Goal: Information Seeking & Learning: Learn about a topic

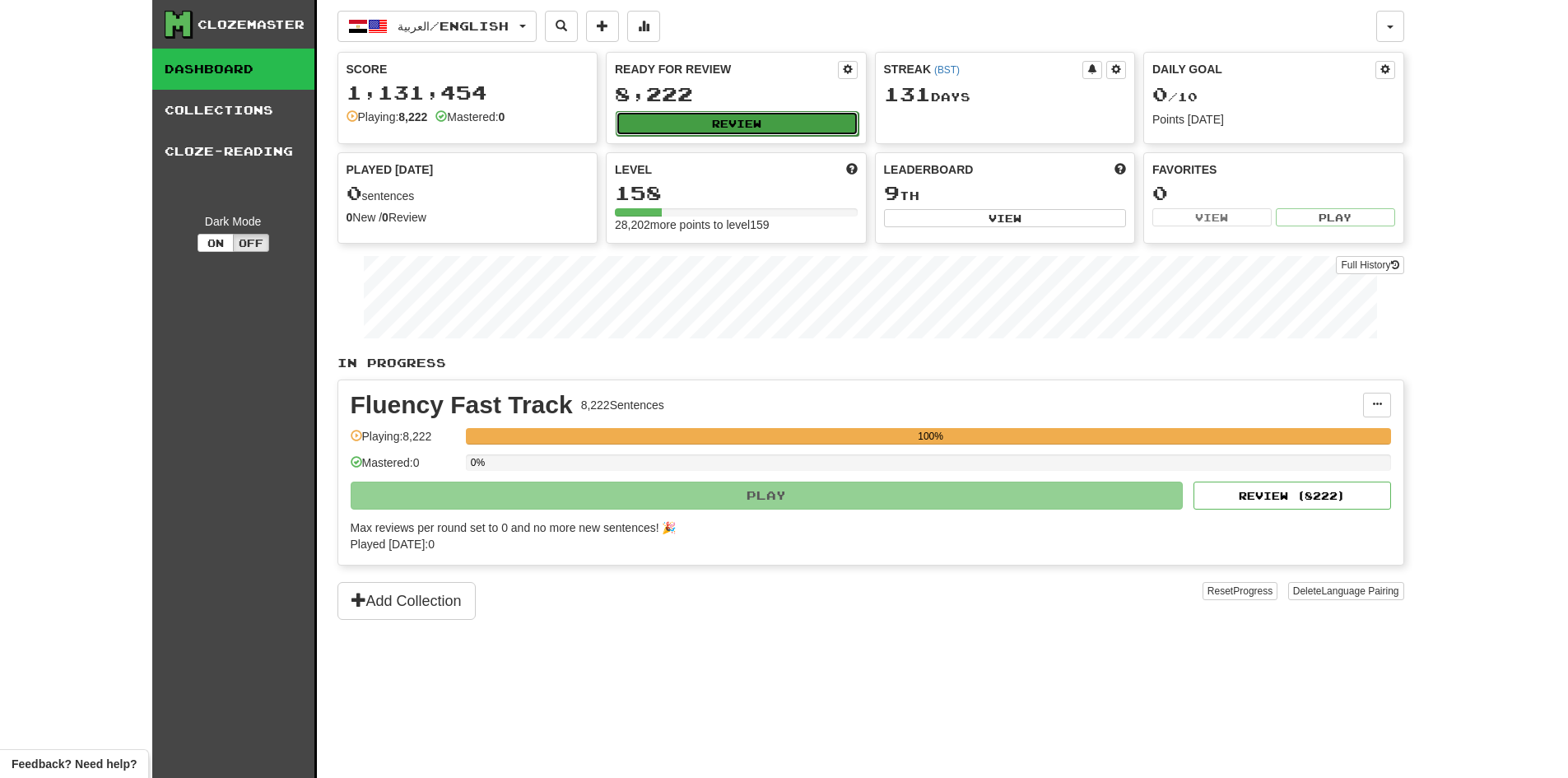
click at [779, 119] on button "Review" at bounding box center [737, 123] width 242 height 24
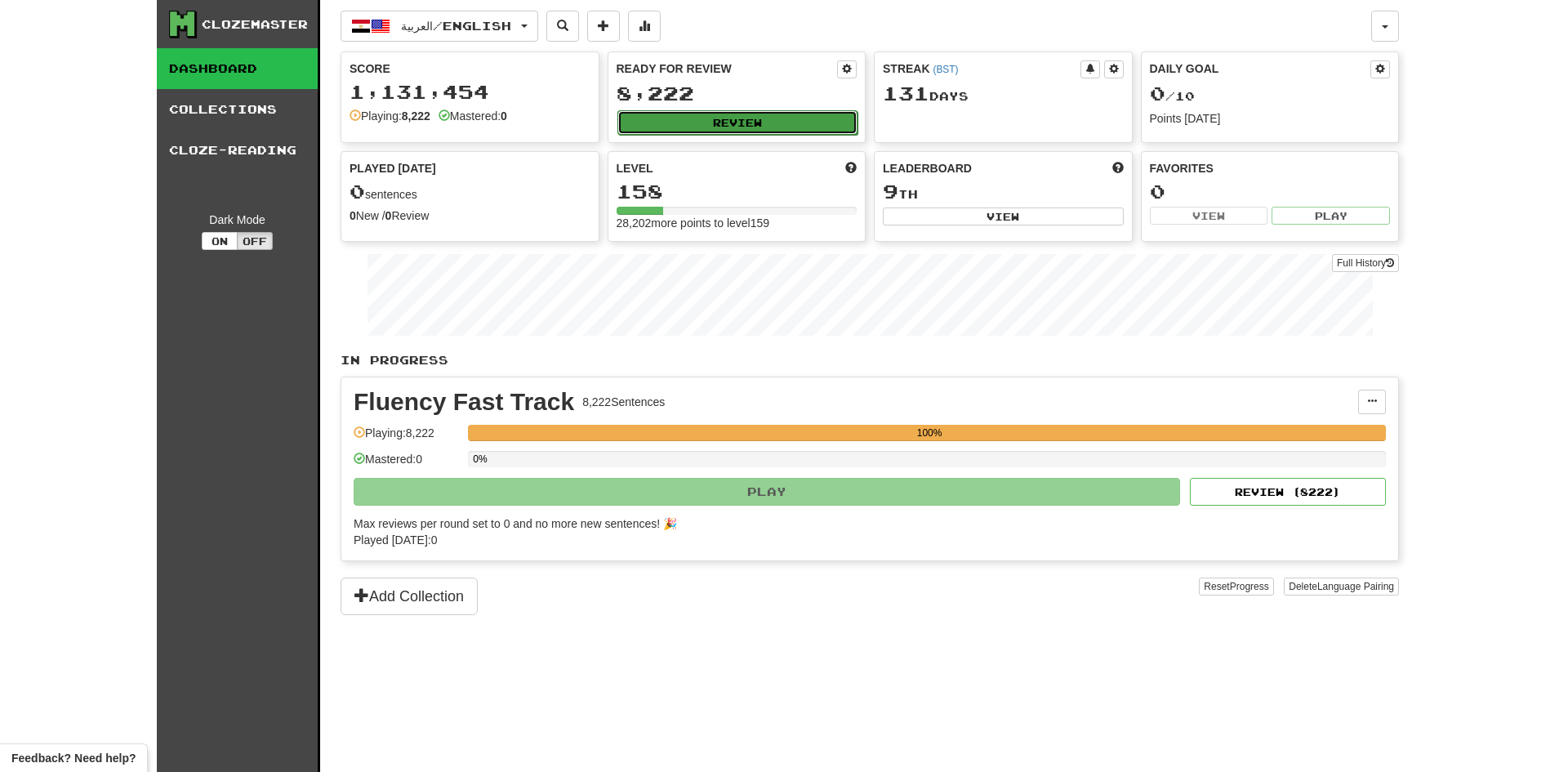
select select "********"
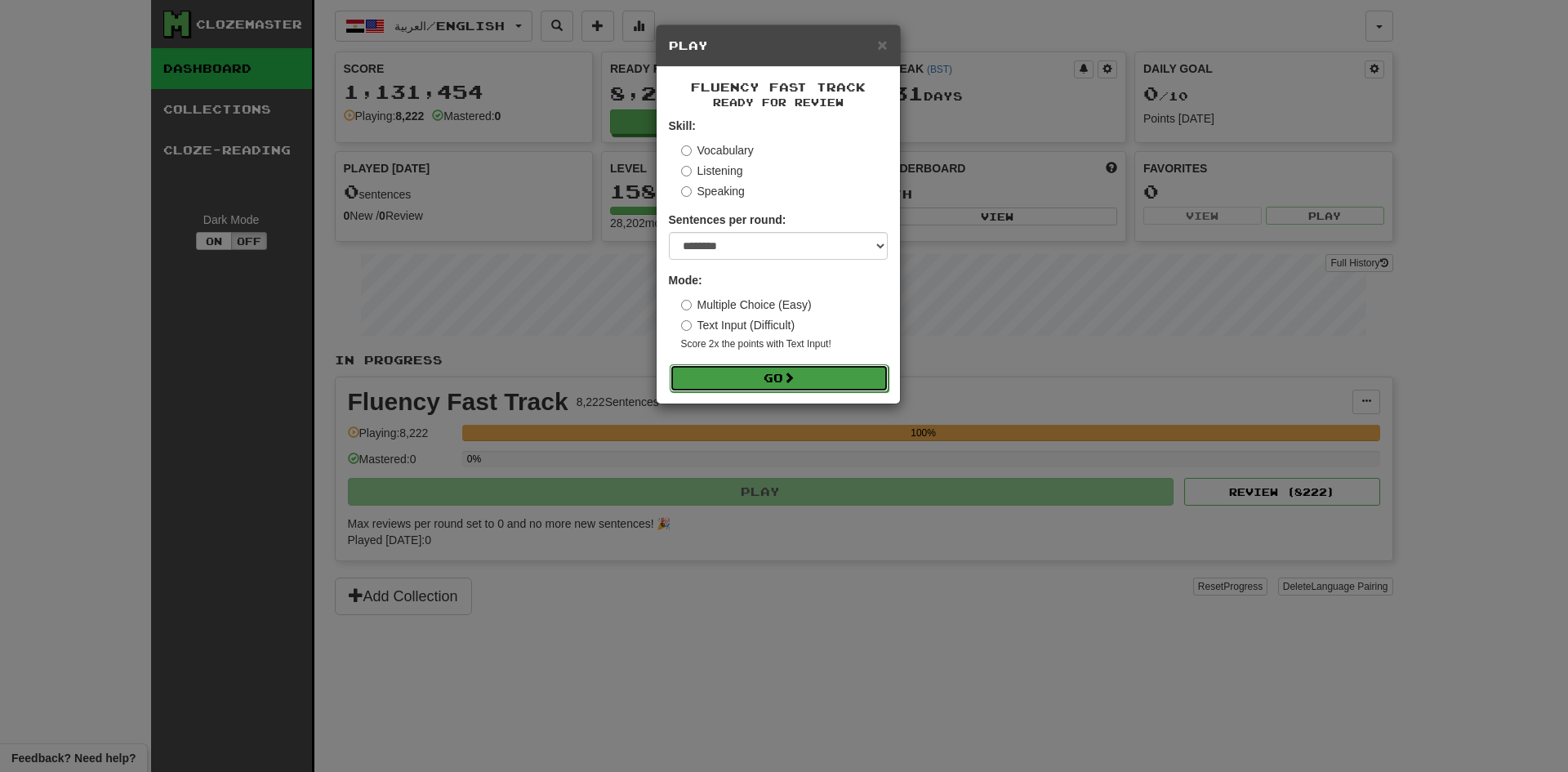
click at [833, 377] on button "Go" at bounding box center [779, 378] width 219 height 28
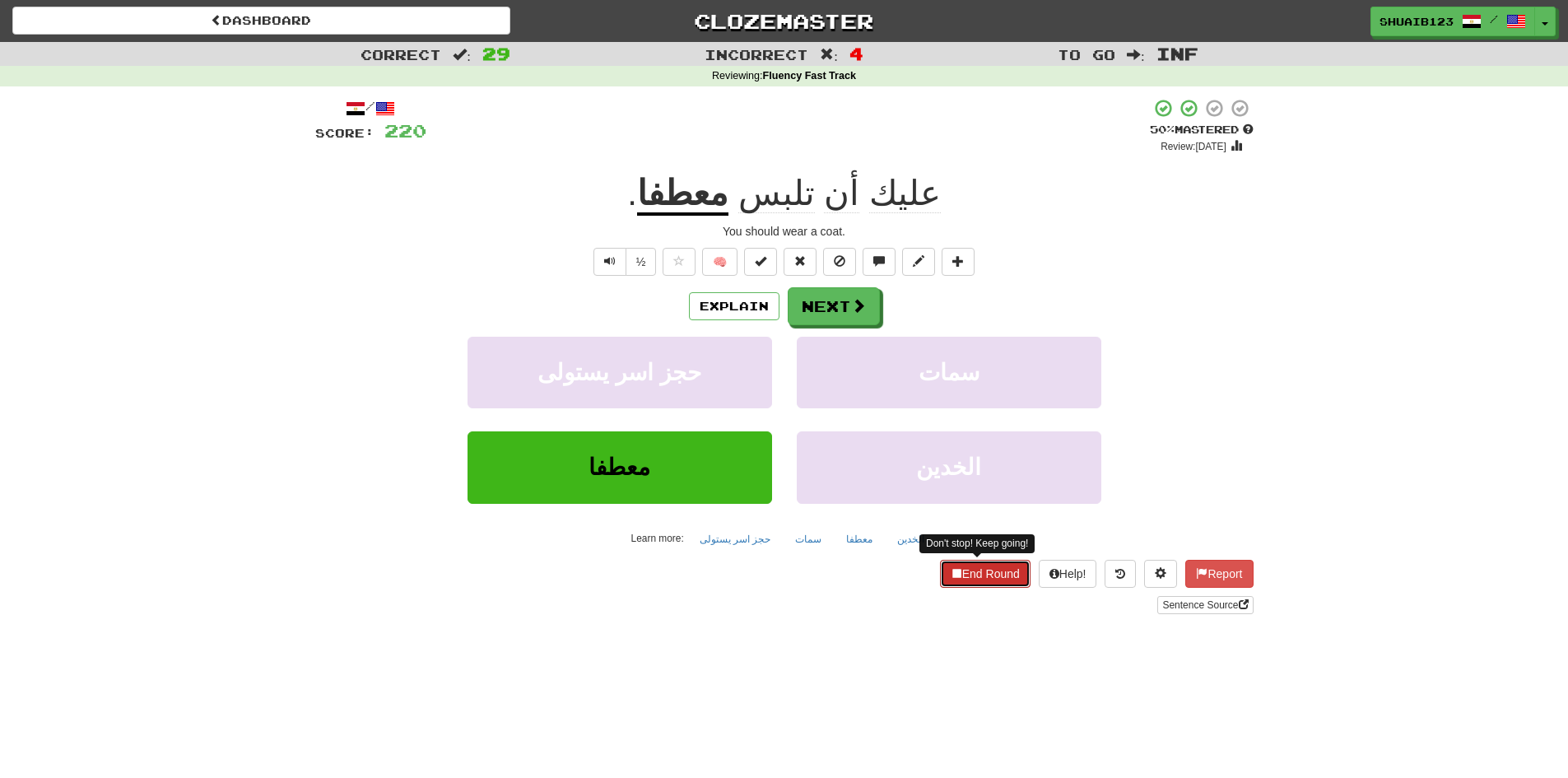
click at [980, 575] on button "End Round" at bounding box center [985, 574] width 91 height 28
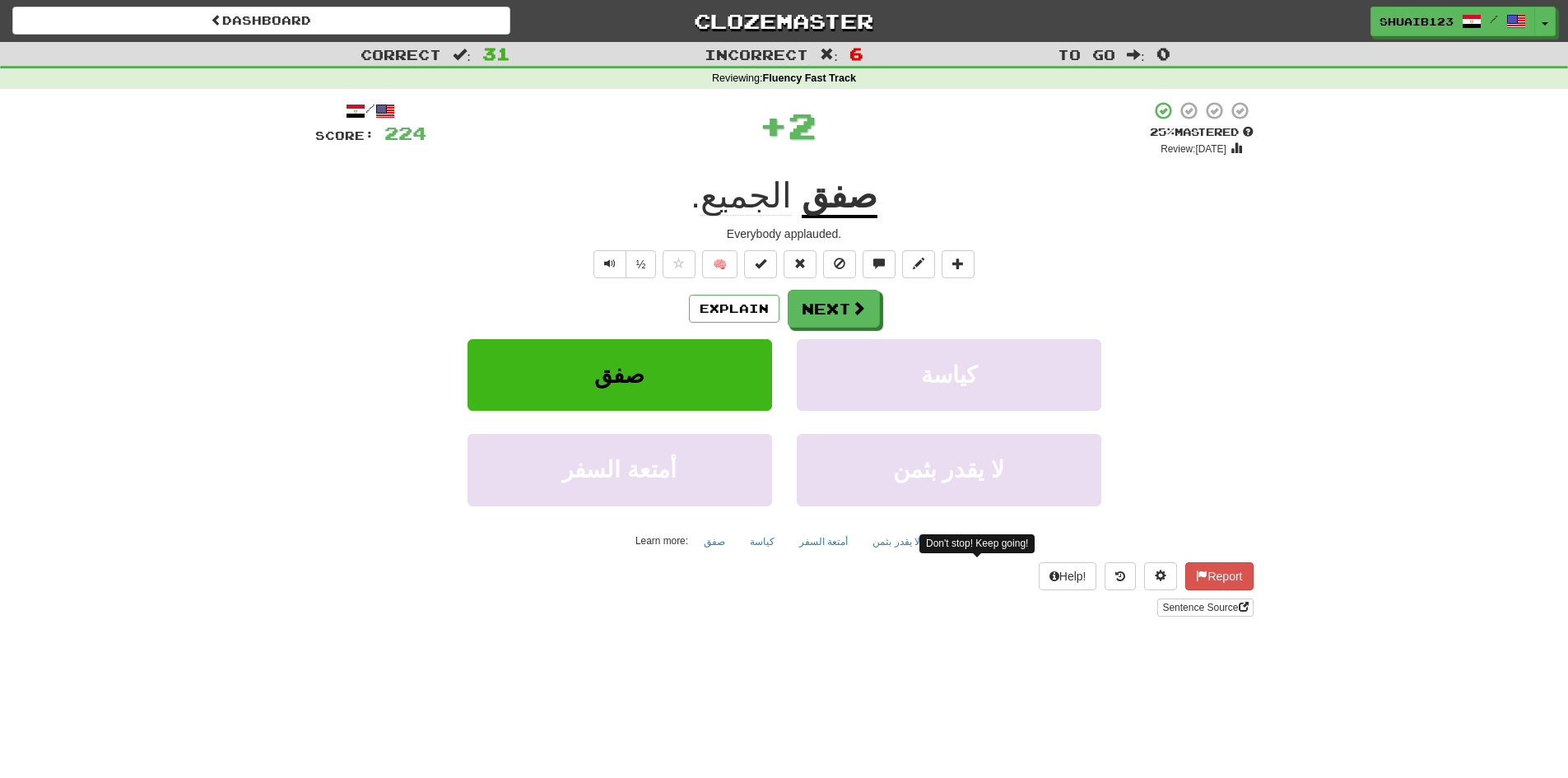
click at [841, 201] on u "صفق" at bounding box center [839, 197] width 76 height 42
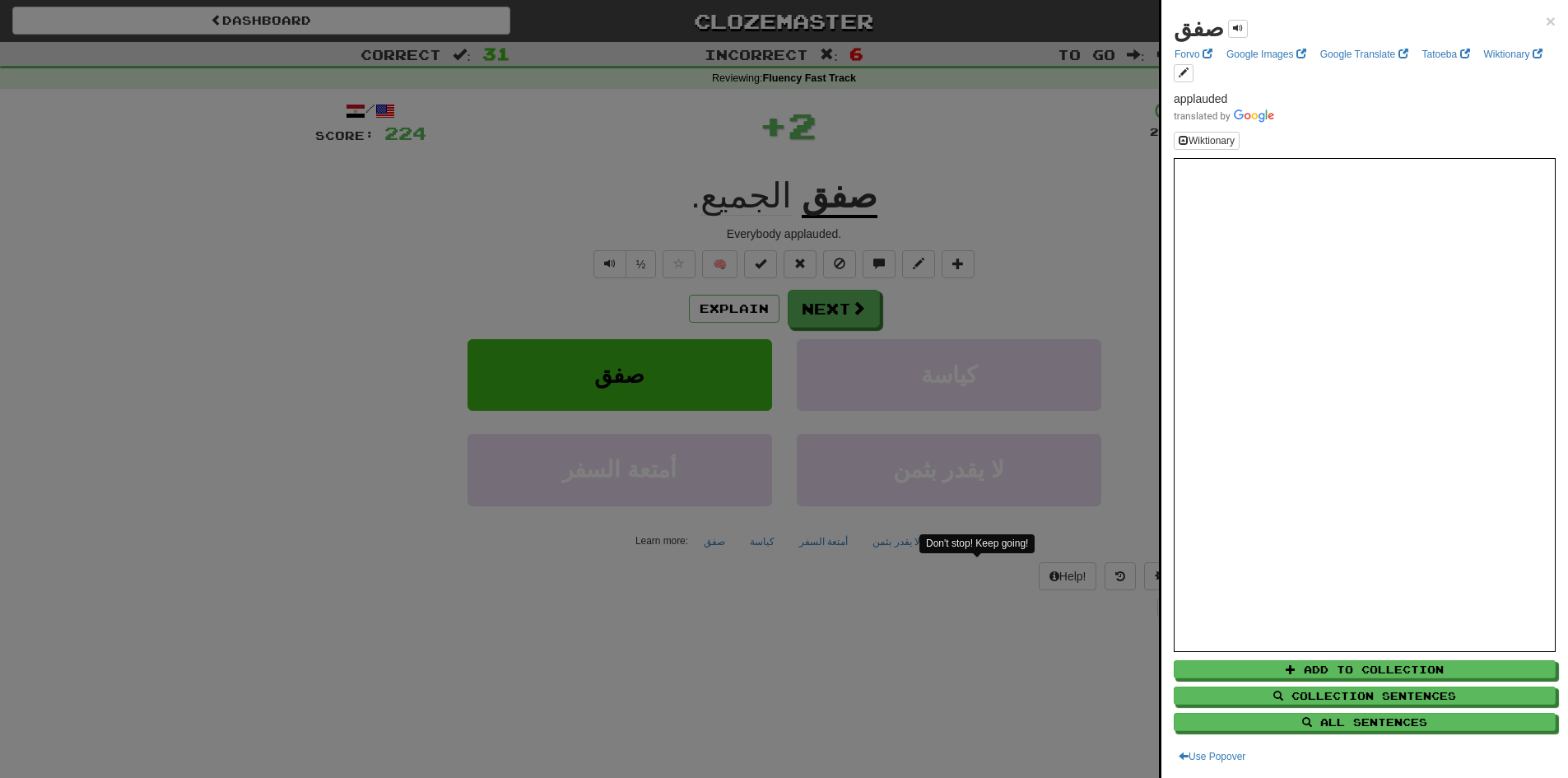
click at [574, 194] on div at bounding box center [784, 389] width 1568 height 778
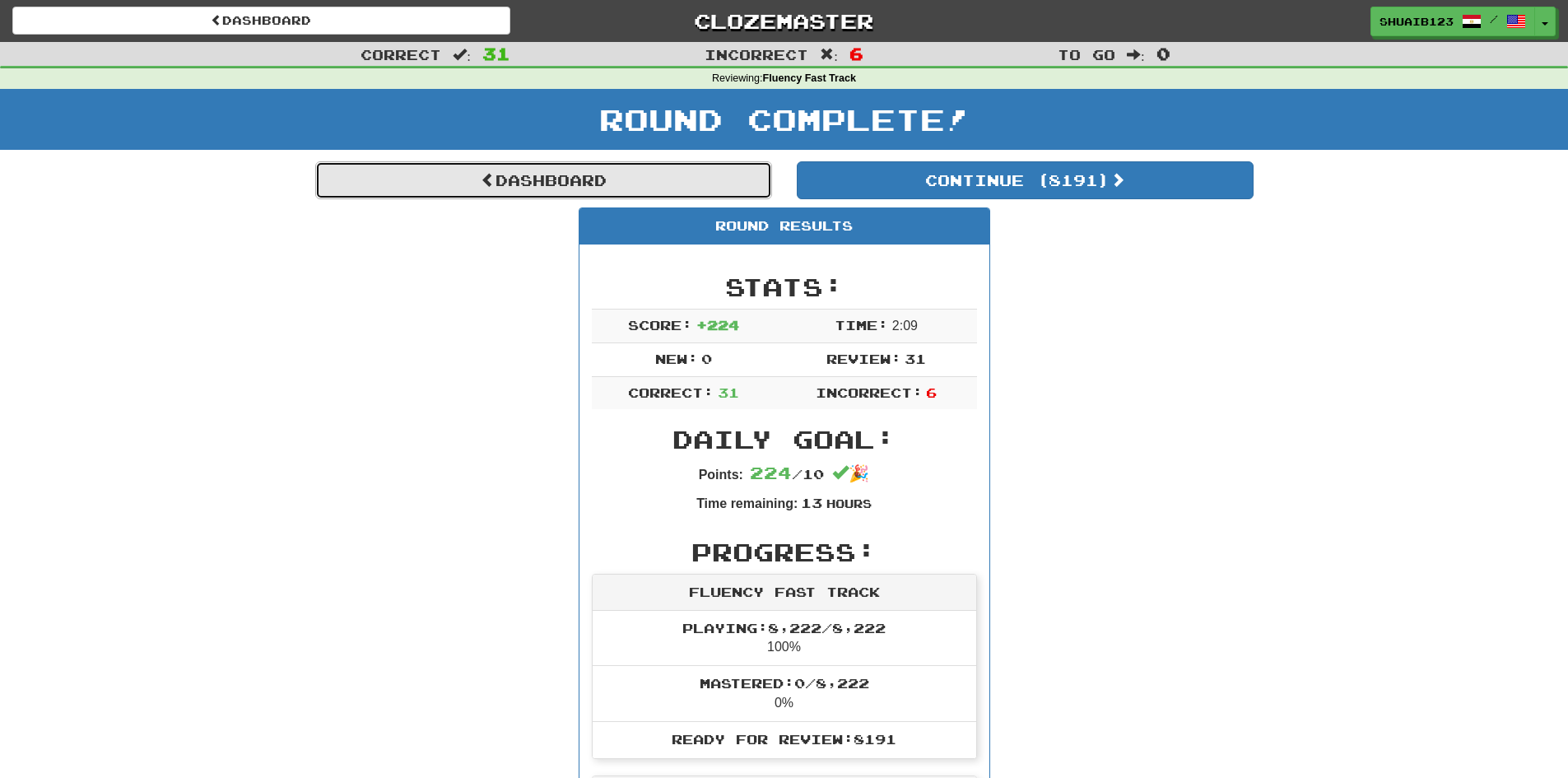
click at [596, 187] on link "Dashboard" at bounding box center [544, 180] width 457 height 38
